Goal: Task Accomplishment & Management: Manage account settings

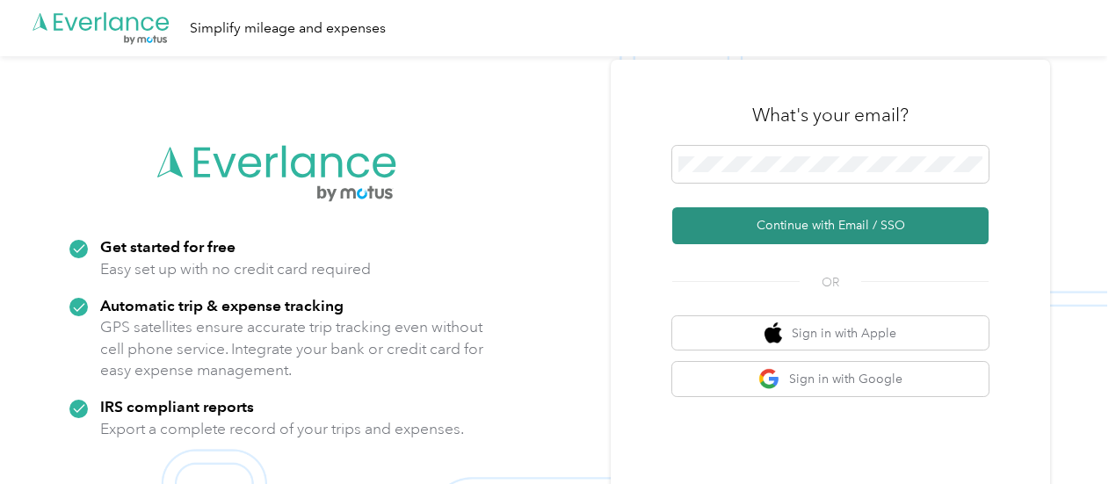
click at [839, 224] on button "Continue with Email / SSO" at bounding box center [831, 225] width 316 height 37
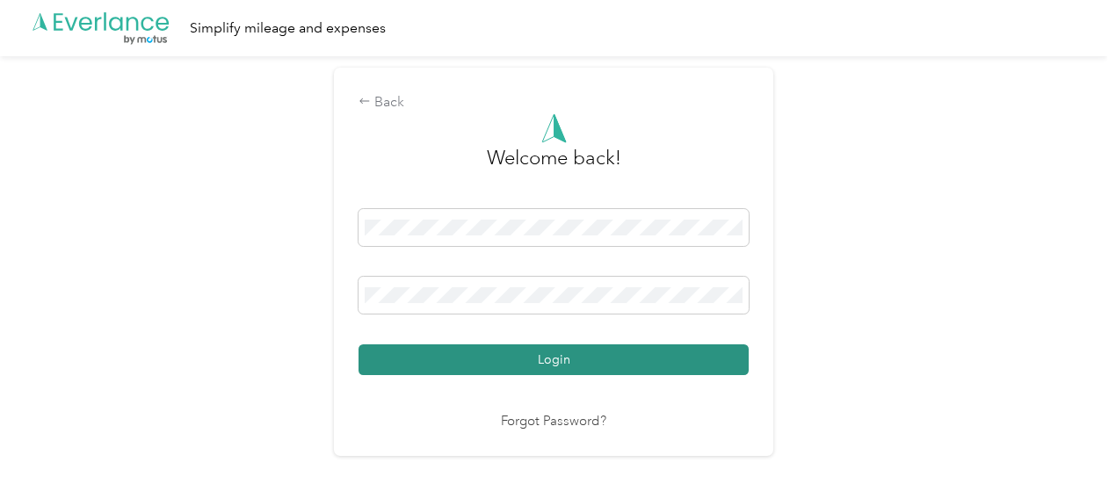
click at [605, 349] on button "Login" at bounding box center [554, 360] width 390 height 31
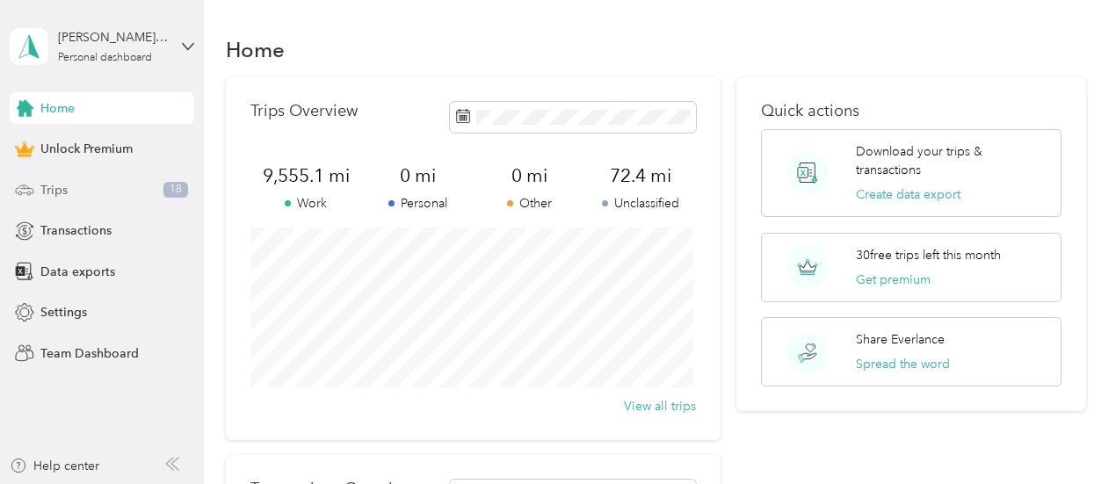
click at [56, 192] on span "Trips" at bounding box center [53, 190] width 27 height 18
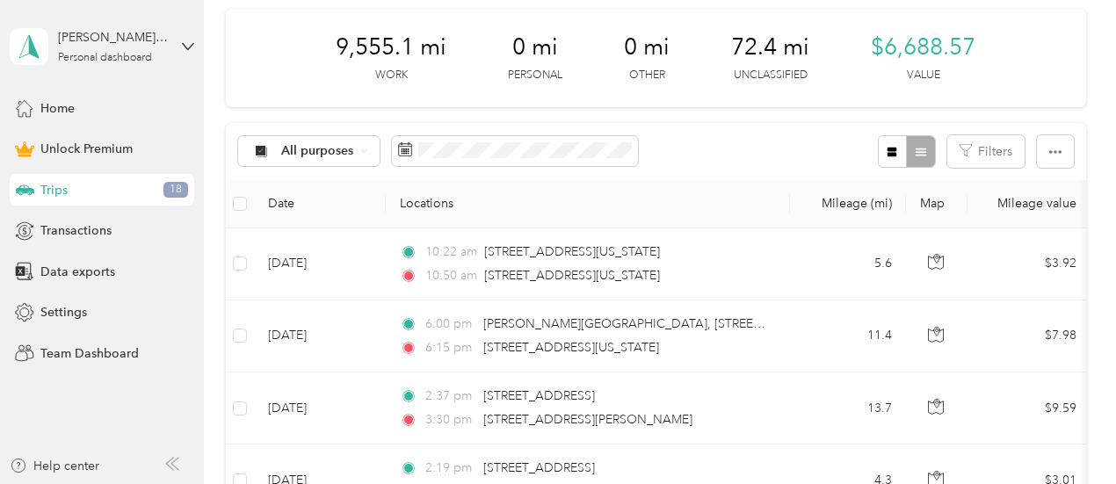
scroll to position [251, 0]
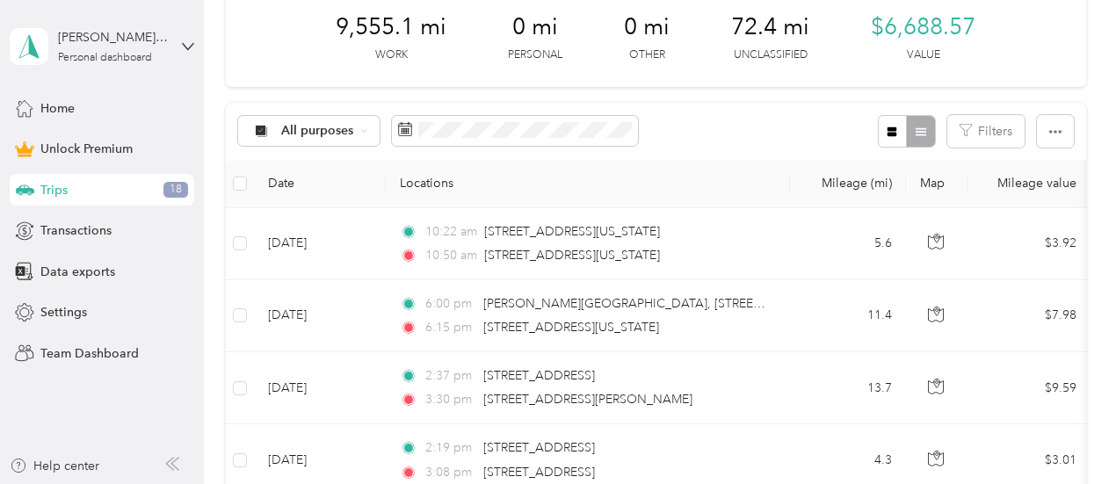
click at [818, 215] on td "5.6" at bounding box center [848, 244] width 116 height 72
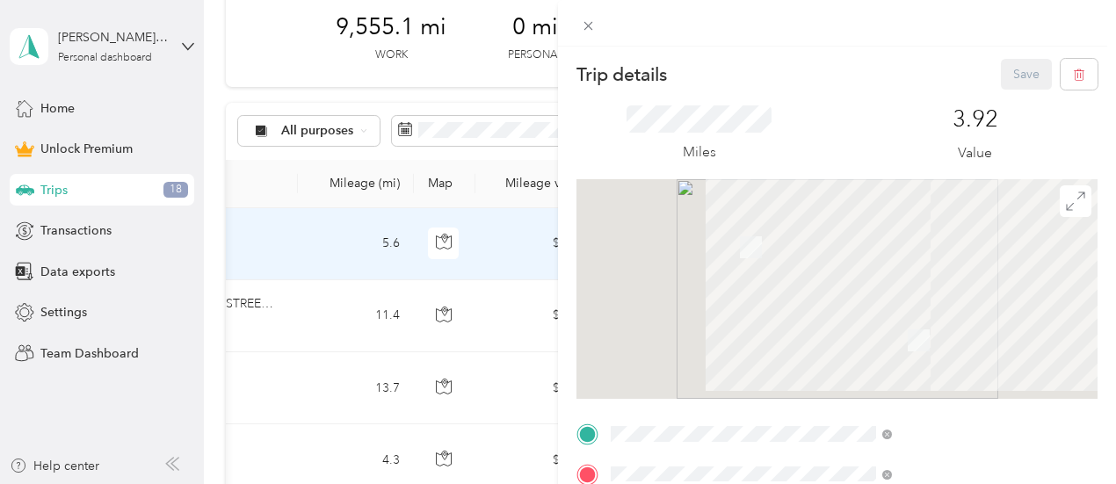
scroll to position [0, 570]
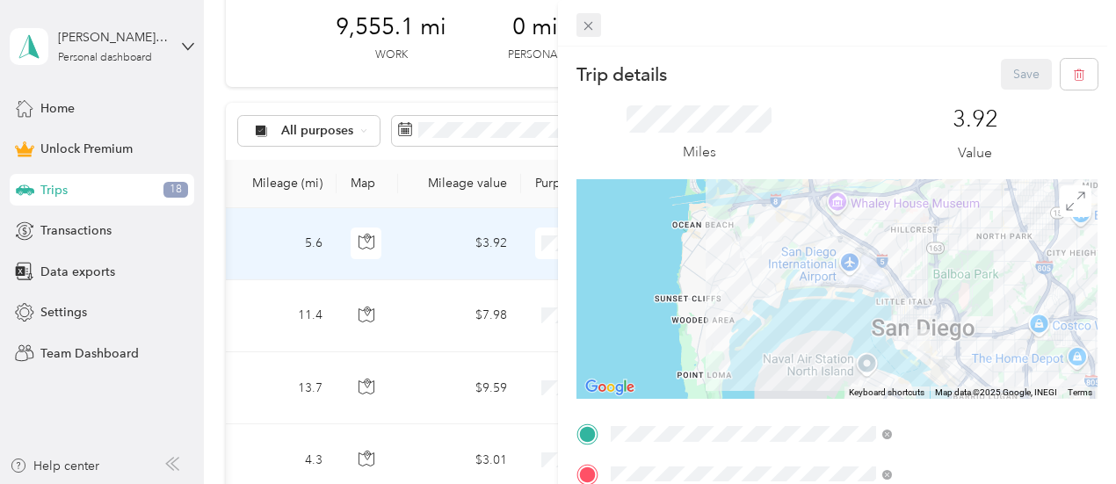
click at [601, 33] on span at bounding box center [589, 25] width 25 height 25
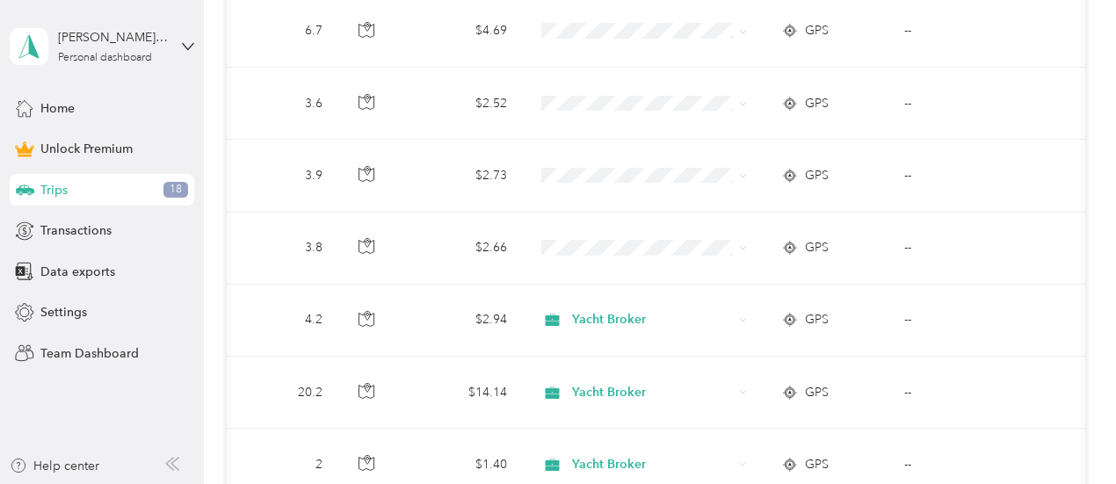
scroll to position [1118, 0]
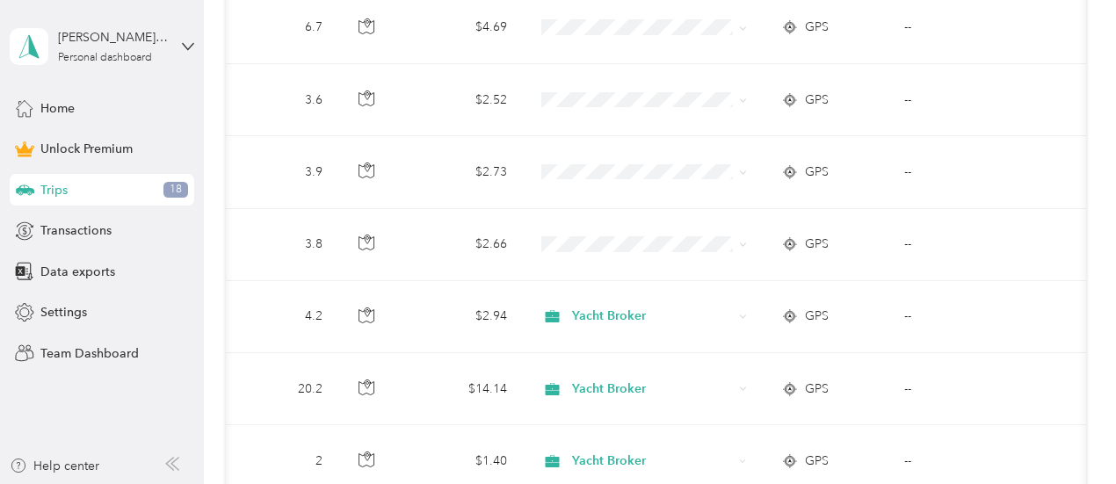
click at [743, 244] on icon at bounding box center [742, 246] width 5 height 4
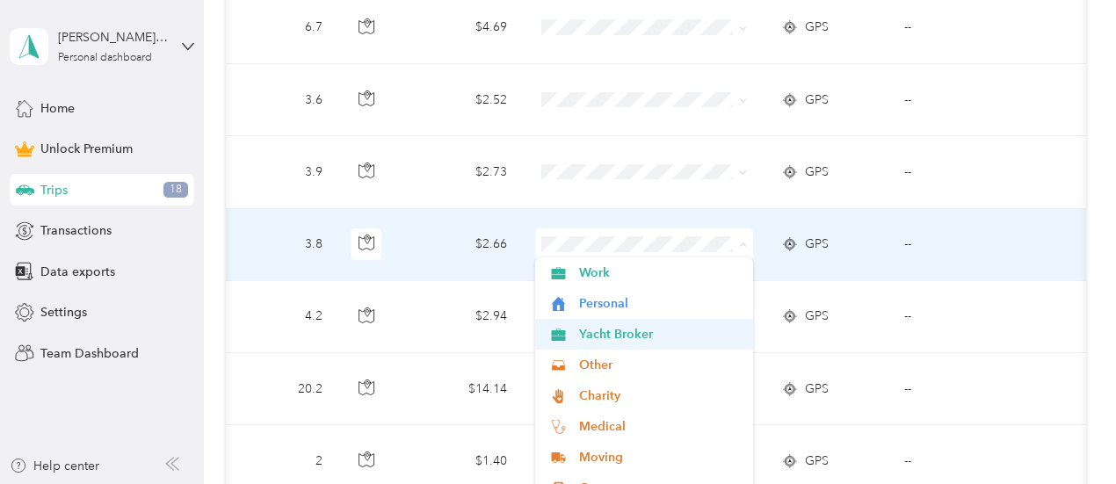
click at [661, 341] on span "Yacht Broker" at bounding box center [660, 334] width 163 height 18
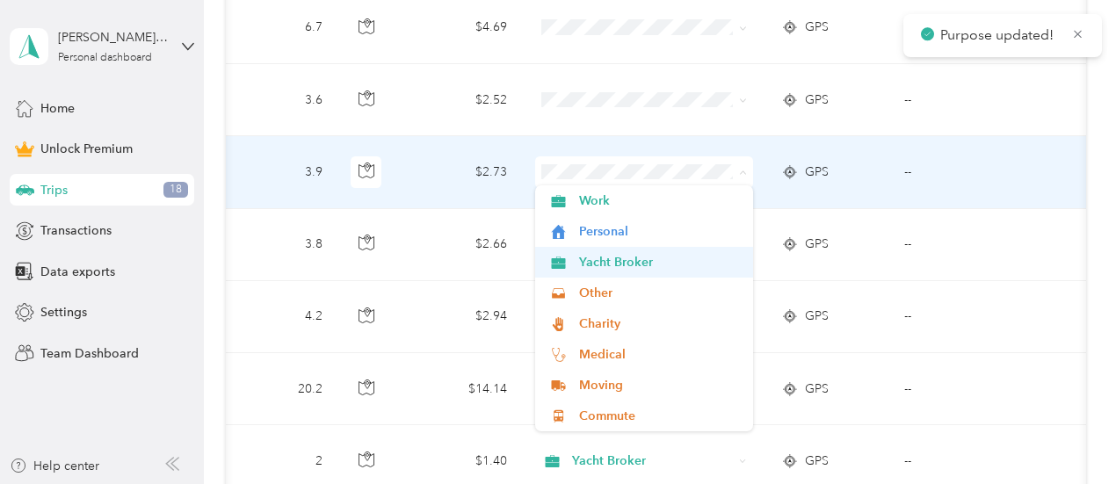
click at [659, 263] on span "Yacht Broker" at bounding box center [660, 262] width 163 height 18
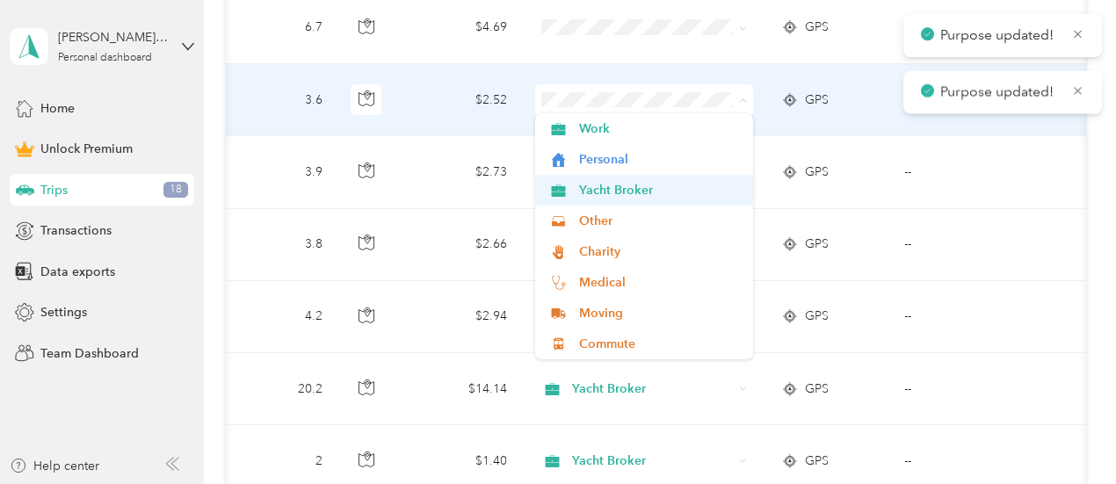
click at [646, 202] on li "Yacht Broker" at bounding box center [644, 190] width 218 height 31
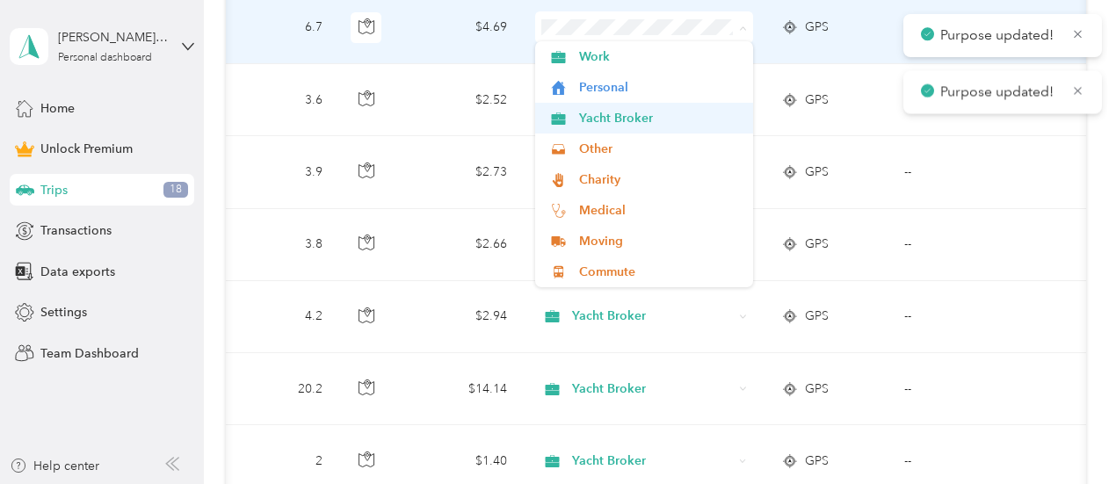
click at [649, 121] on span "Yacht Broker" at bounding box center [660, 118] width 163 height 18
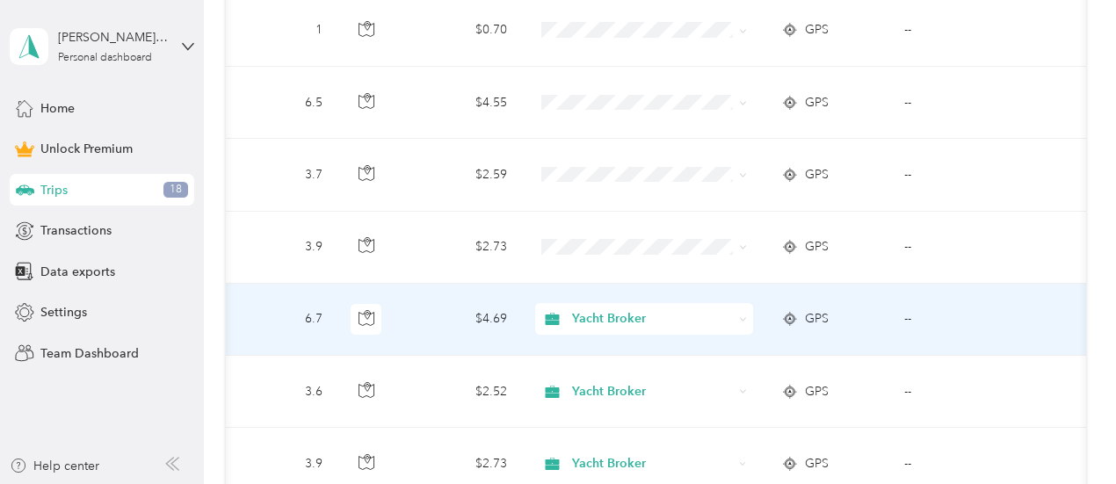
scroll to position [796, 0]
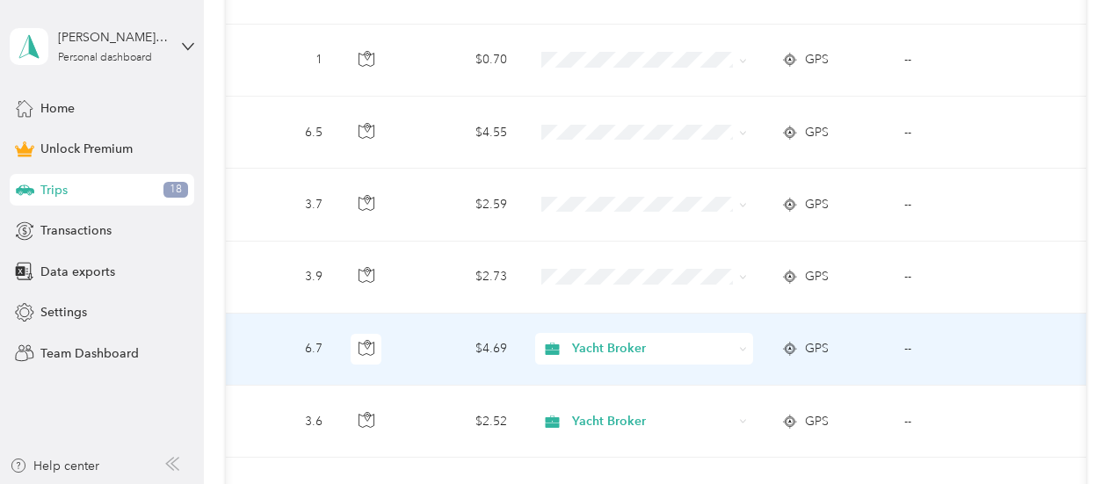
click at [742, 275] on icon at bounding box center [743, 277] width 8 height 8
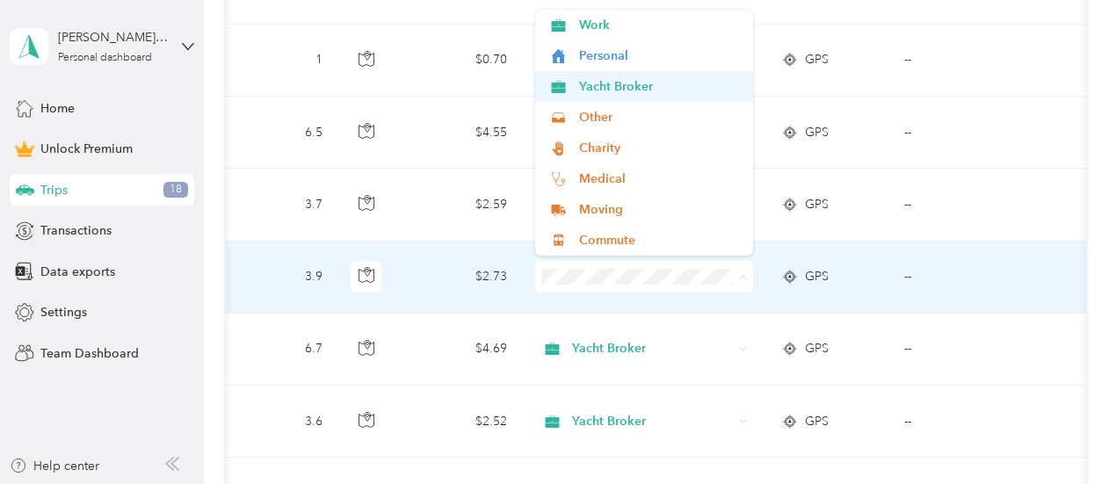
click at [625, 91] on span "Yacht Broker" at bounding box center [660, 86] width 163 height 18
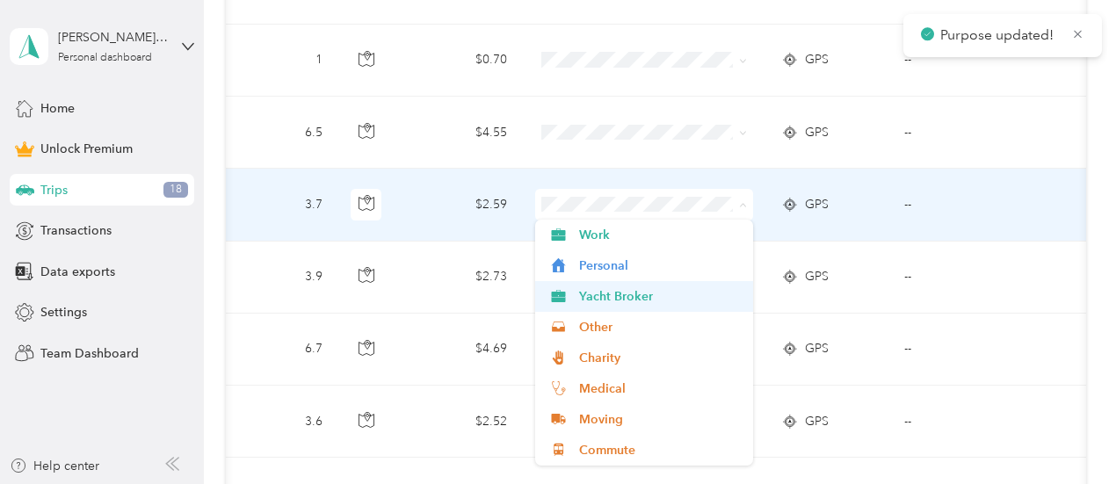
click at [633, 295] on span "Yacht Broker" at bounding box center [660, 296] width 163 height 18
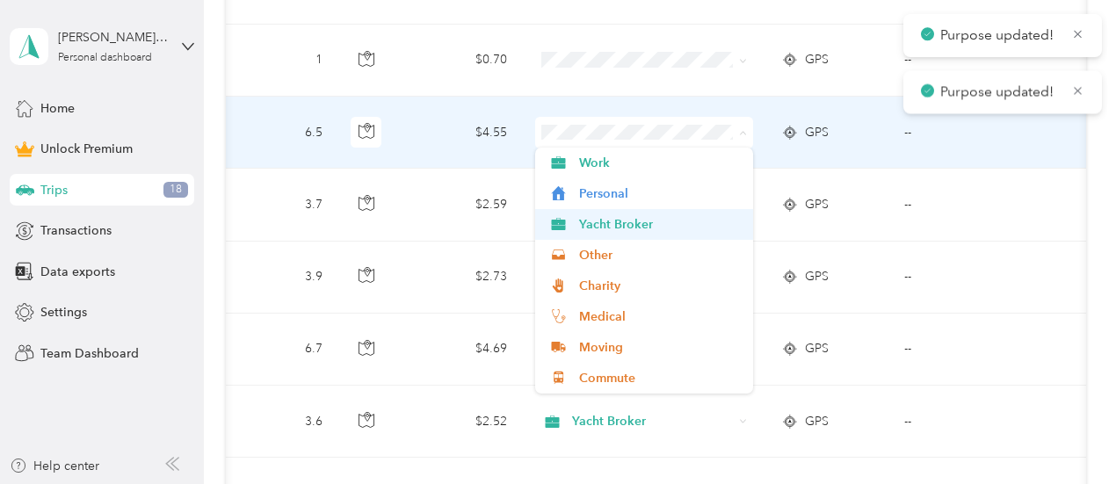
click at [636, 224] on span "Yacht Broker" at bounding box center [660, 224] width 163 height 18
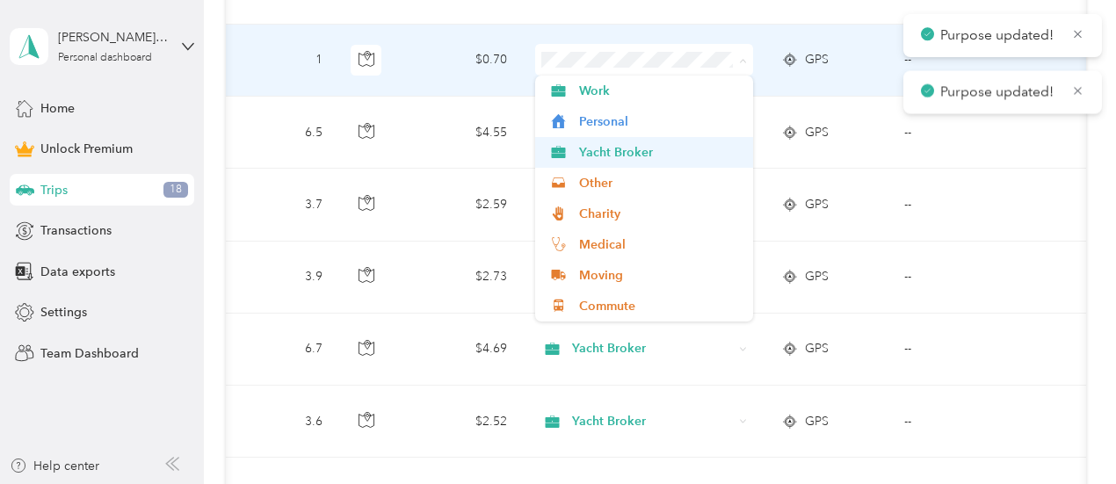
click at [643, 156] on span "Yacht Broker" at bounding box center [660, 152] width 163 height 18
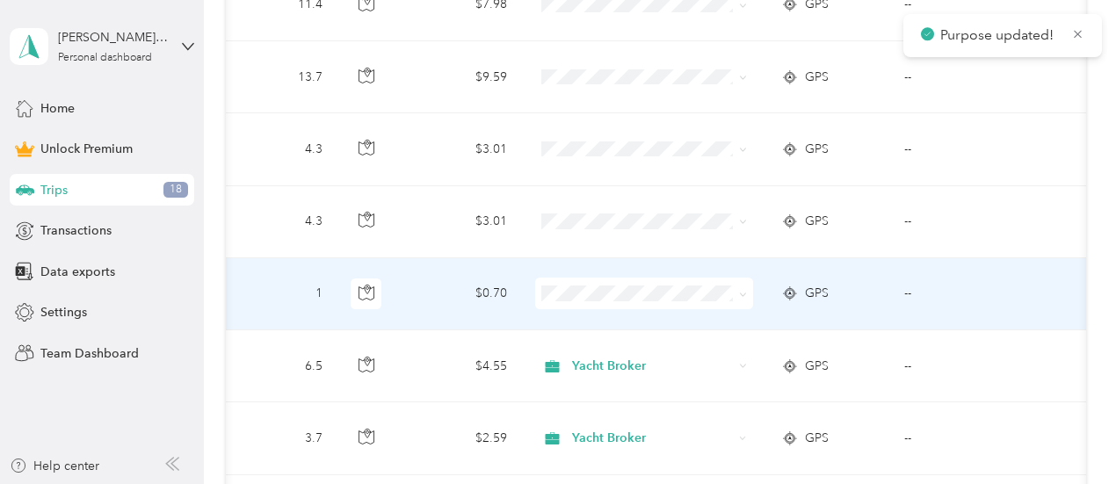
scroll to position [532, 0]
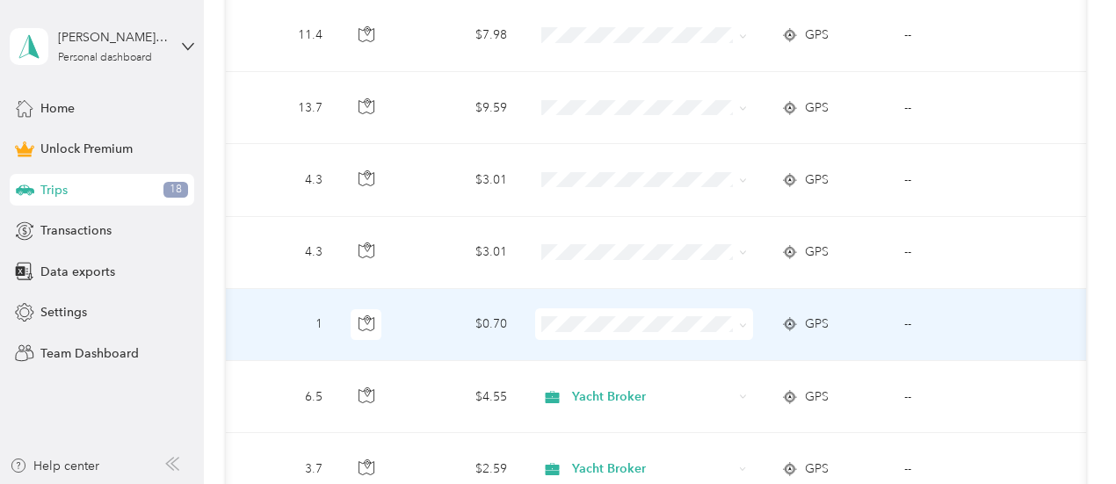
click at [743, 324] on icon at bounding box center [743, 326] width 8 height 8
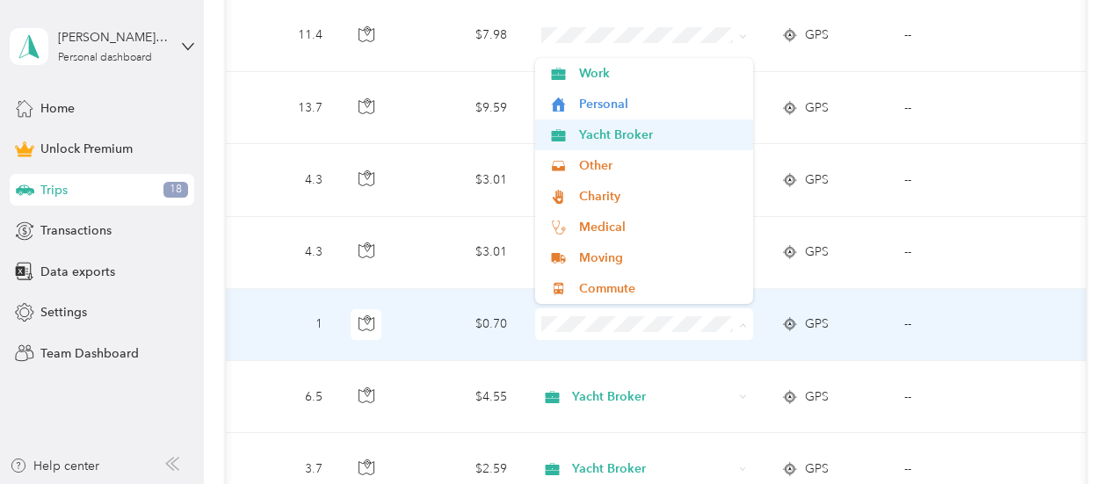
click at [644, 148] on li "Yacht Broker" at bounding box center [644, 135] width 218 height 31
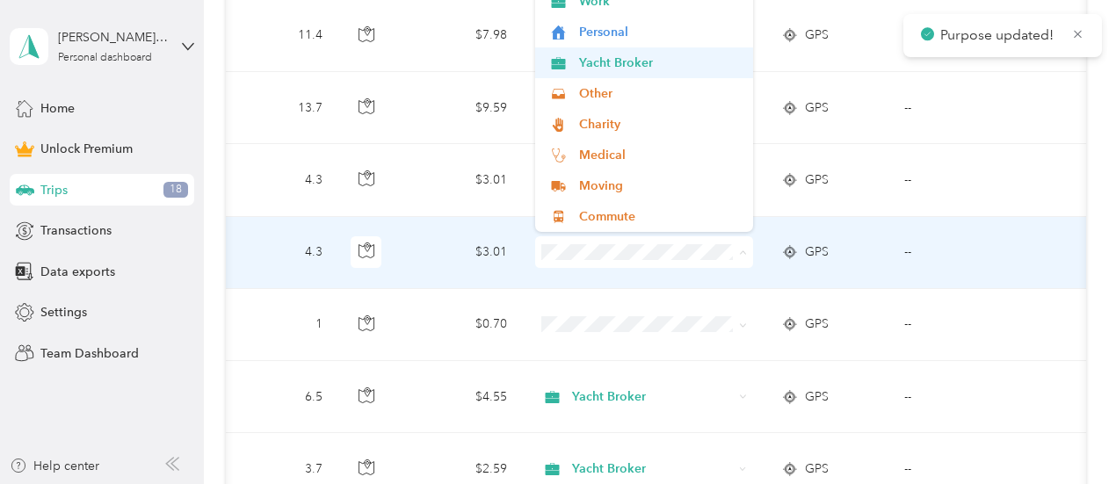
click at [642, 72] on li "Yacht Broker" at bounding box center [644, 62] width 218 height 31
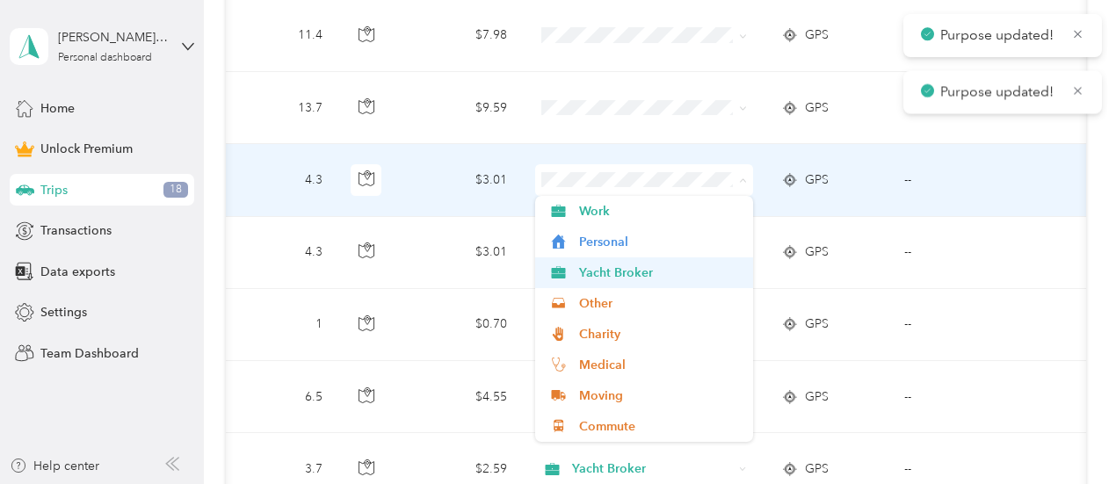
click at [655, 280] on span "Yacht Broker" at bounding box center [660, 273] width 163 height 18
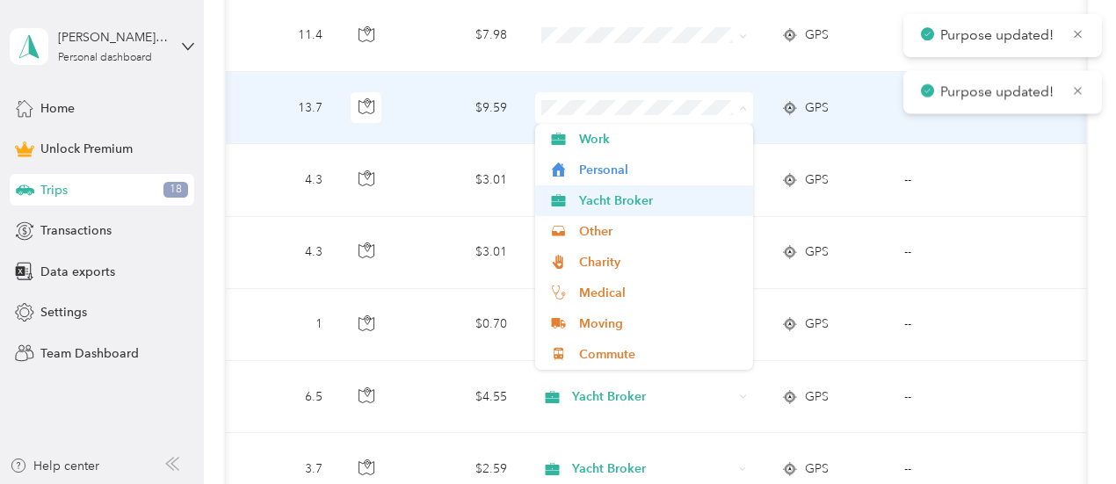
click at [644, 209] on li "Yacht Broker" at bounding box center [644, 200] width 218 height 31
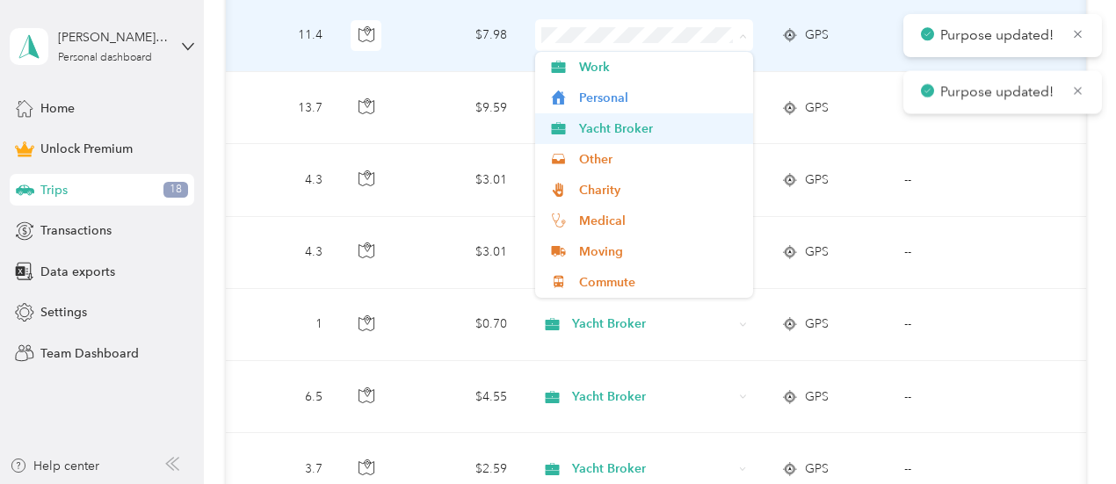
click at [657, 132] on span "Yacht Broker" at bounding box center [660, 129] width 163 height 18
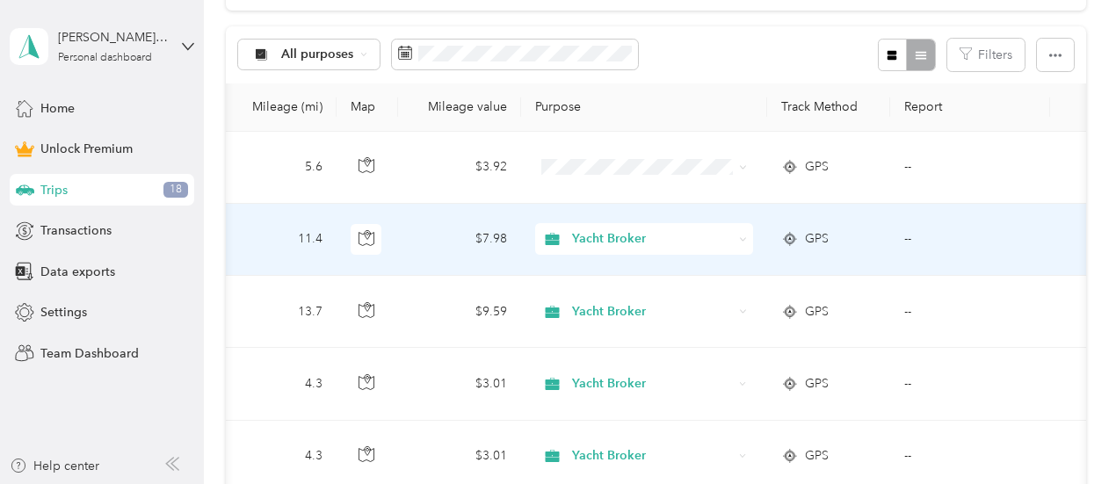
scroll to position [329, 0]
click at [745, 167] on icon at bounding box center [742, 167] width 5 height 4
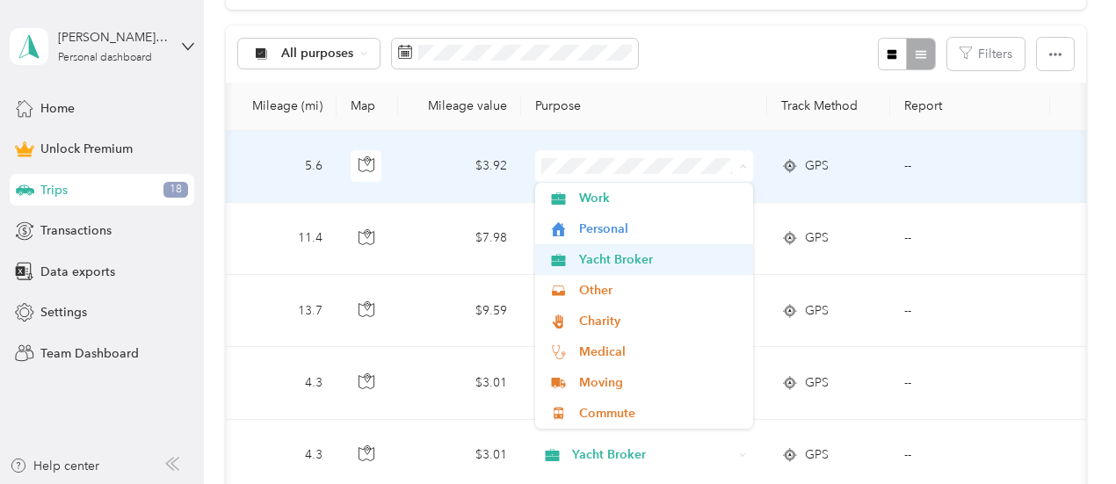
click at [623, 265] on span "Yacht Broker" at bounding box center [660, 260] width 163 height 18
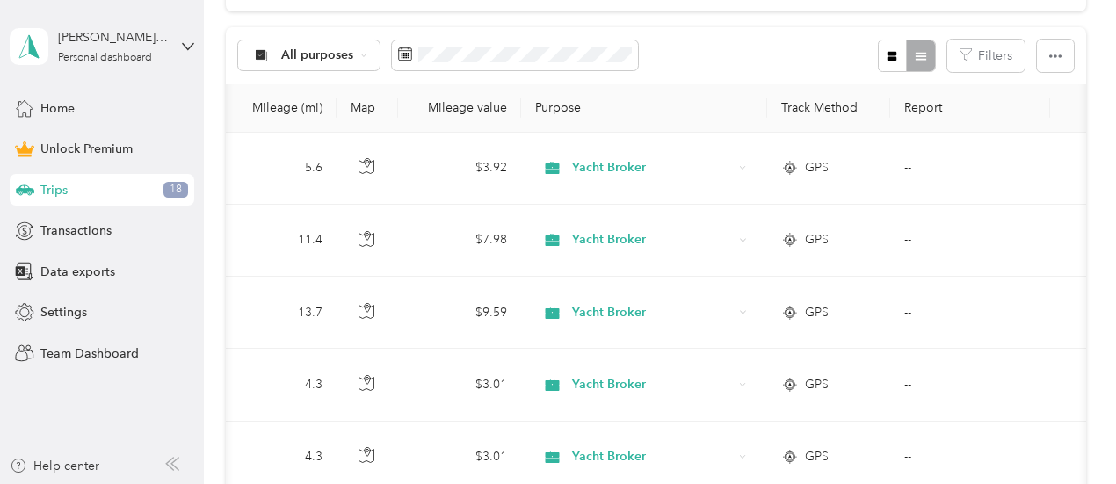
scroll to position [310, 0]
